Goal: Entertainment & Leisure: Consume media (video, audio)

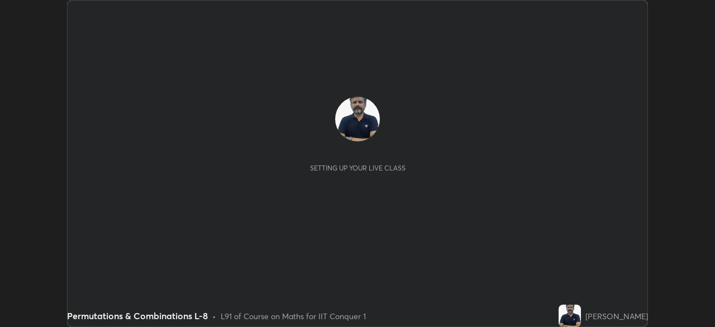
scroll to position [327, 715]
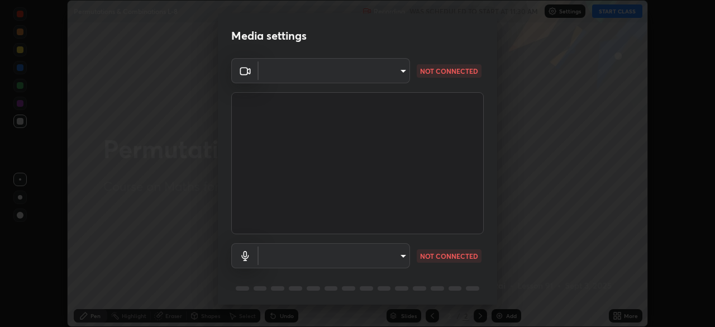
type input "935db625b2c413759d72ee6cdb61a63b637165ed3878f2d0adf10a132220dd0b"
type input "default"
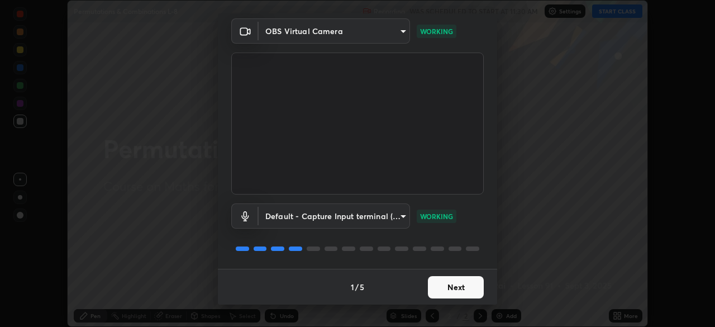
click at [461, 286] on button "Next" at bounding box center [456, 287] width 56 height 22
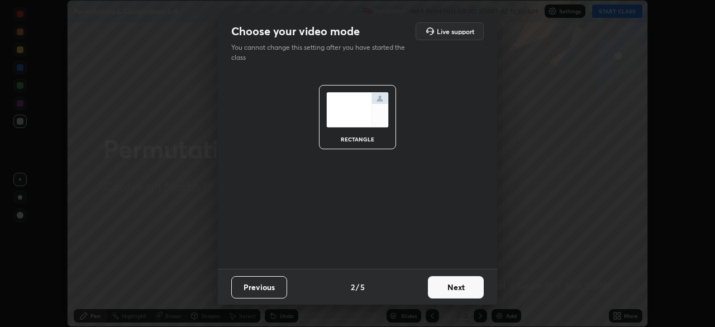
click at [459, 290] on button "Next" at bounding box center [456, 287] width 56 height 22
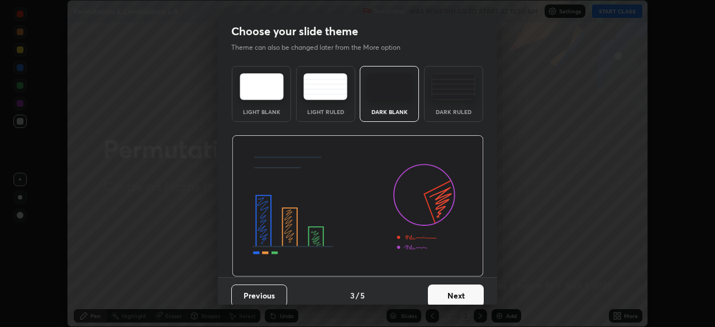
click at [459, 290] on button "Next" at bounding box center [456, 295] width 56 height 22
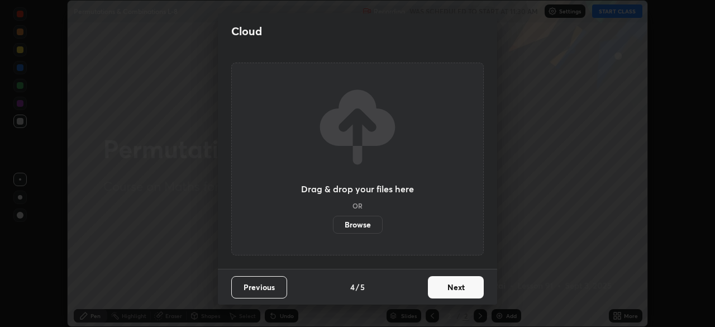
click at [457, 292] on button "Next" at bounding box center [456, 287] width 56 height 22
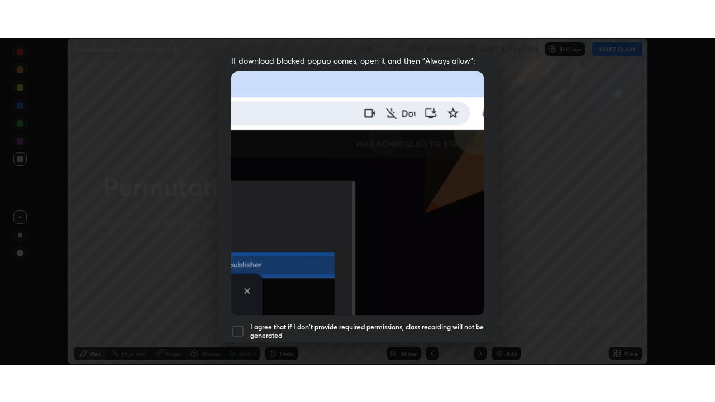
scroll to position [267, 0]
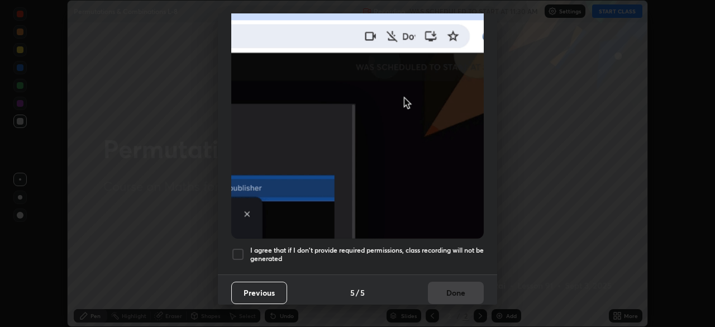
click at [237, 247] on div at bounding box center [237, 253] width 13 height 13
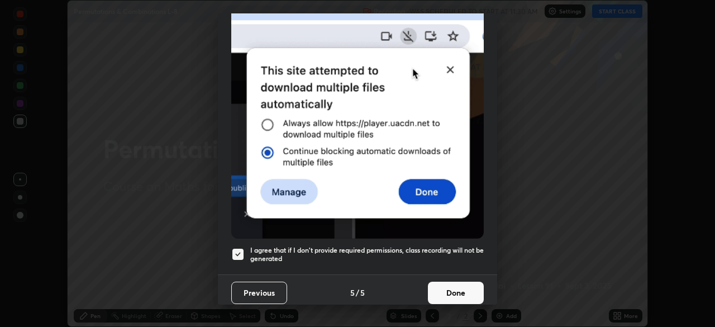
click at [454, 288] on button "Done" at bounding box center [456, 292] width 56 height 22
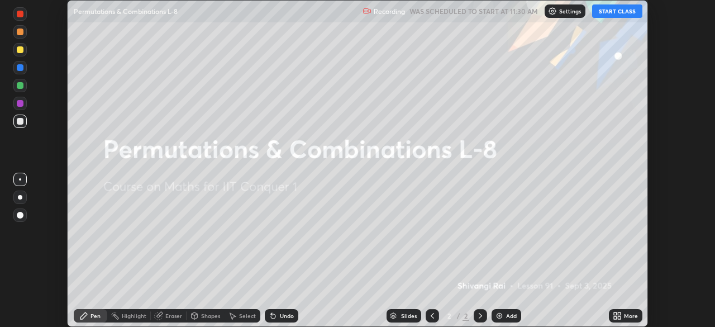
click at [617, 10] on button "START CLASS" at bounding box center [617, 10] width 50 height 13
click at [618, 314] on icon at bounding box center [618, 313] width 3 height 3
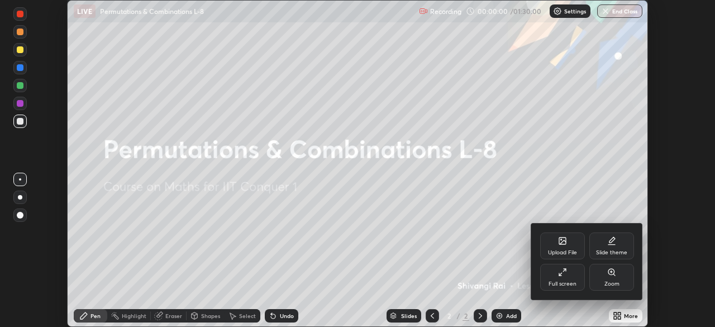
click at [571, 277] on div "Full screen" at bounding box center [562, 277] width 45 height 27
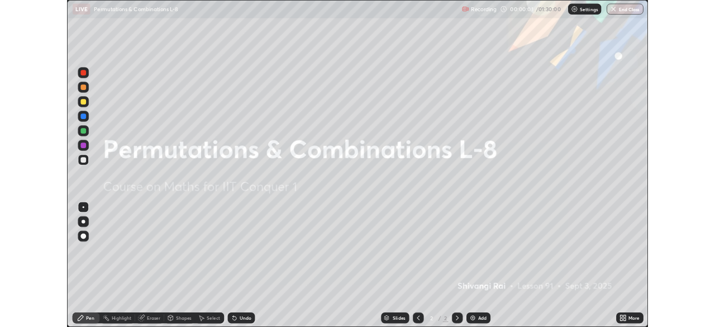
scroll to position [402, 715]
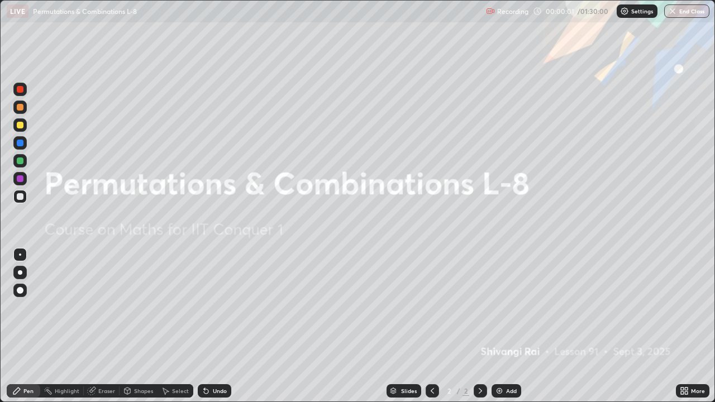
click at [507, 326] on div "Add" at bounding box center [511, 391] width 11 height 6
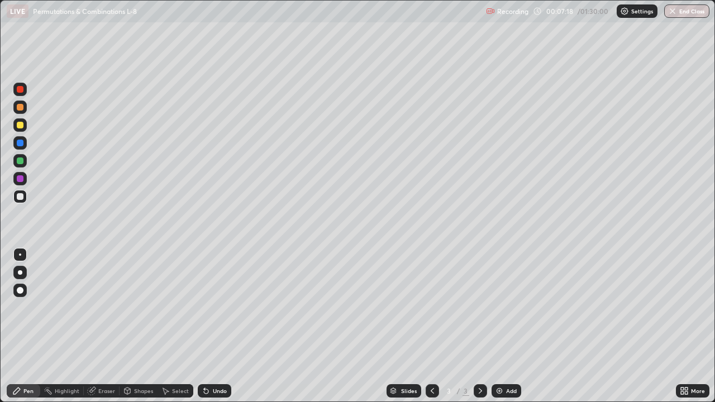
click at [502, 326] on div "Add" at bounding box center [506, 390] width 30 height 13
click at [431, 326] on icon at bounding box center [432, 390] width 9 height 9
click at [478, 326] on icon at bounding box center [479, 391] width 3 height 6
click at [430, 326] on icon at bounding box center [432, 390] width 9 height 9
click at [479, 326] on icon at bounding box center [480, 390] width 9 height 9
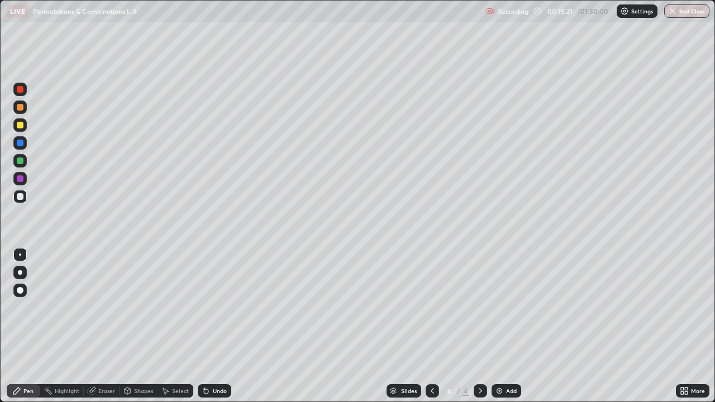
click at [499, 326] on img at bounding box center [499, 390] width 9 height 9
click at [506, 326] on div "Add" at bounding box center [511, 391] width 11 height 6
click at [505, 326] on div "Add" at bounding box center [506, 390] width 30 height 13
click at [506, 326] on div "Add" at bounding box center [511, 391] width 11 height 6
click at [502, 326] on img at bounding box center [499, 390] width 9 height 9
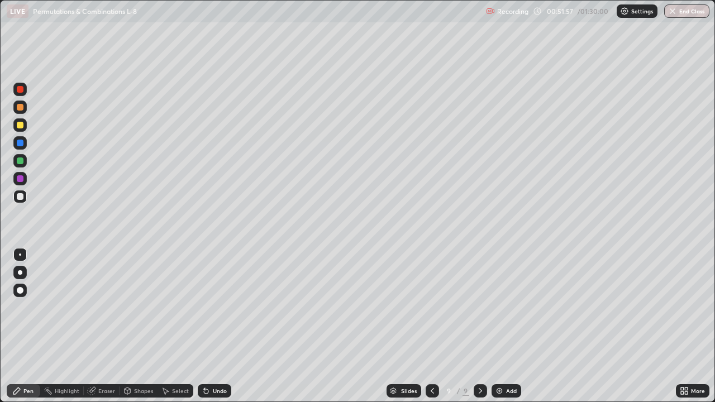
click at [431, 326] on icon at bounding box center [432, 390] width 9 height 9
click at [506, 326] on div "Add" at bounding box center [511, 391] width 11 height 6
click at [504, 326] on div "Add" at bounding box center [506, 390] width 30 height 13
click at [501, 326] on img at bounding box center [499, 390] width 9 height 9
click at [504, 326] on div "Add" at bounding box center [506, 390] width 30 height 13
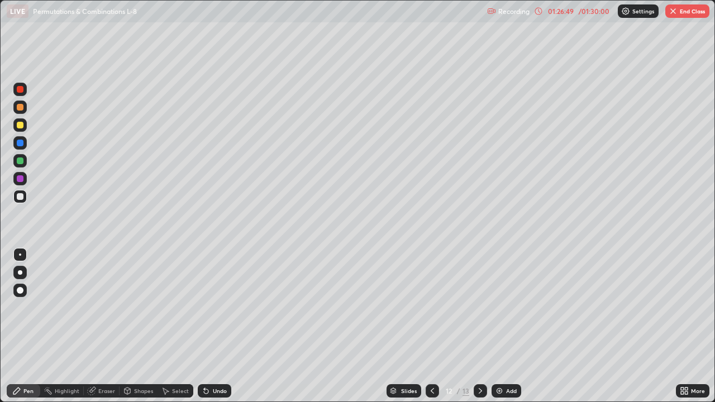
click at [675, 13] on img "button" at bounding box center [672, 11] width 9 height 9
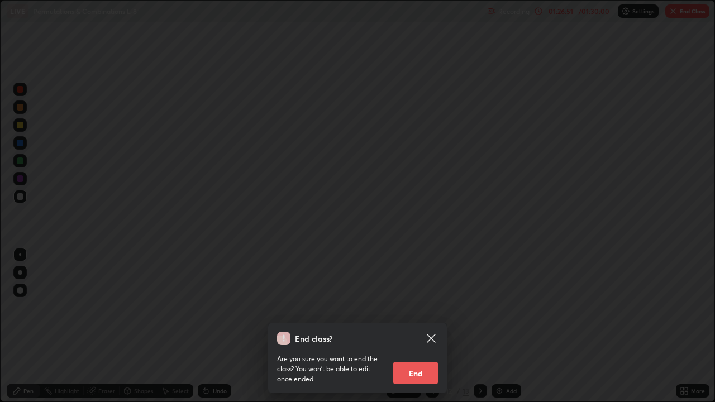
click at [420, 326] on button "End" at bounding box center [415, 373] width 45 height 22
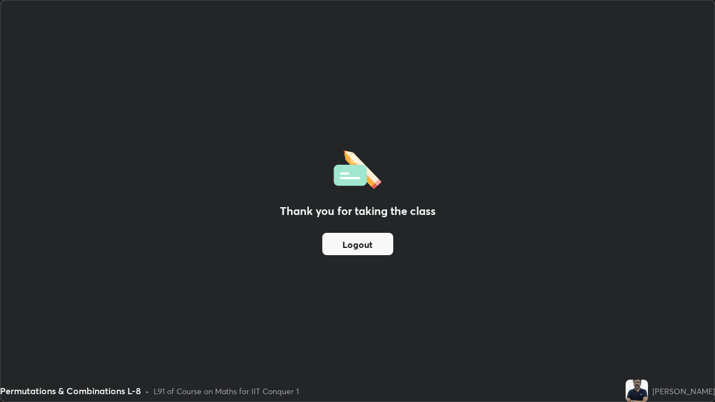
click at [364, 246] on button "Logout" at bounding box center [357, 244] width 71 height 22
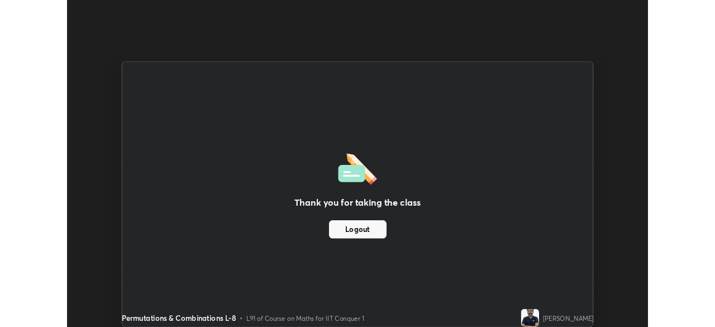
scroll to position [55505, 55117]
